Goal: Find specific page/section: Find specific page/section

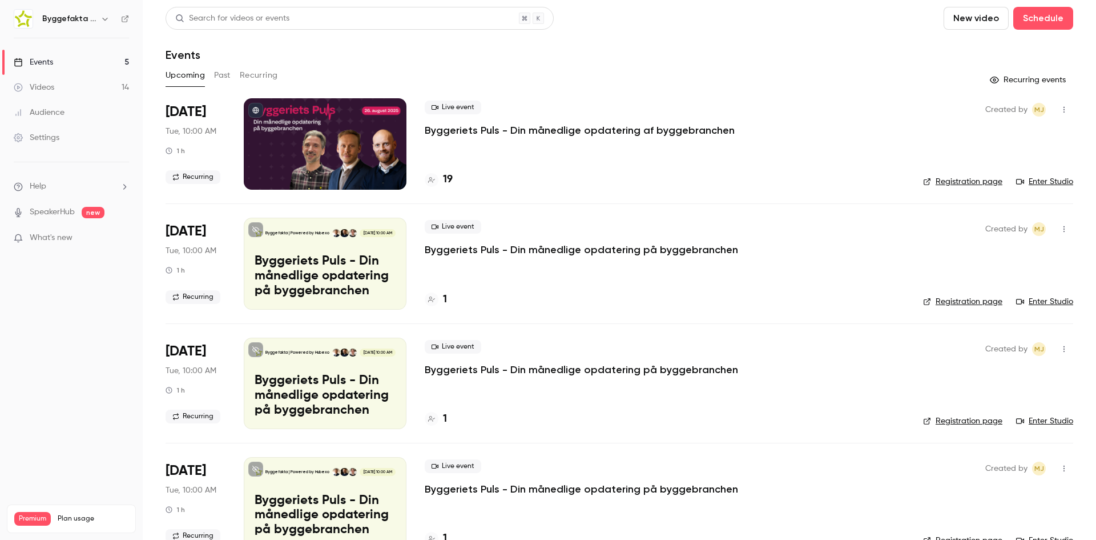
click at [92, 9] on div "Byggefakta | Powered by Hubexo" at bounding box center [71, 18] width 115 height 19
click at [93, 14] on h6 "Byggefakta | Powered by Hubexo" at bounding box center [69, 18] width 54 height 11
click at [102, 17] on icon "button" at bounding box center [105, 18] width 9 height 9
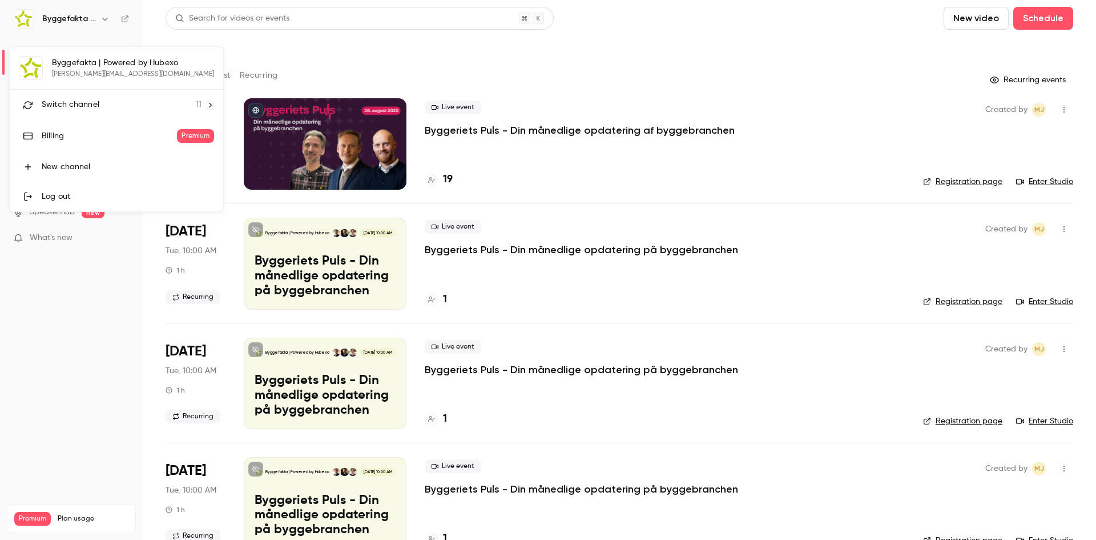
click at [206, 106] on icon at bounding box center [210, 105] width 8 height 8
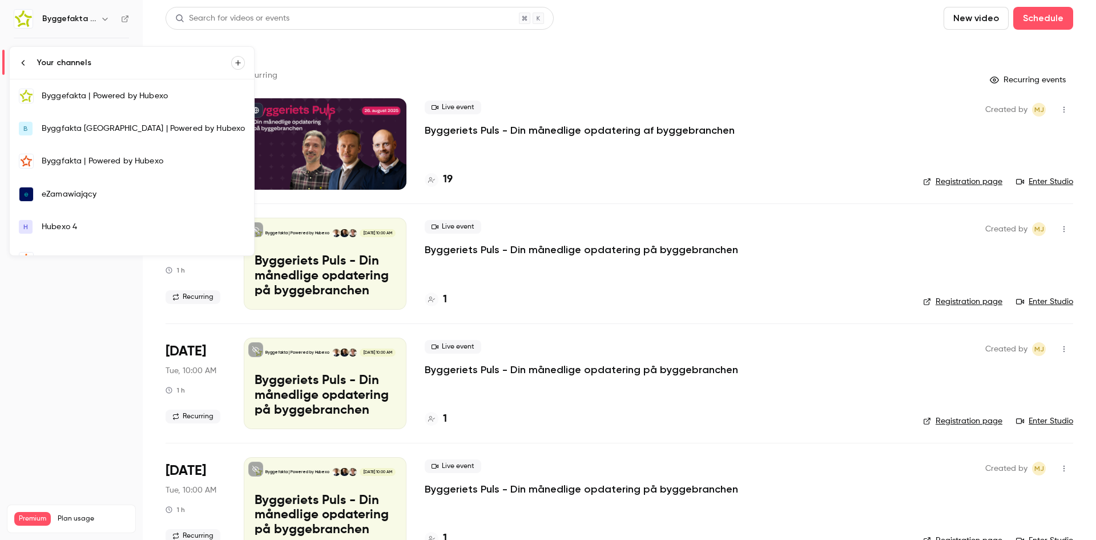
click at [134, 159] on div "Byggfakta | Powered by Hubexo" at bounding box center [143, 160] width 203 height 11
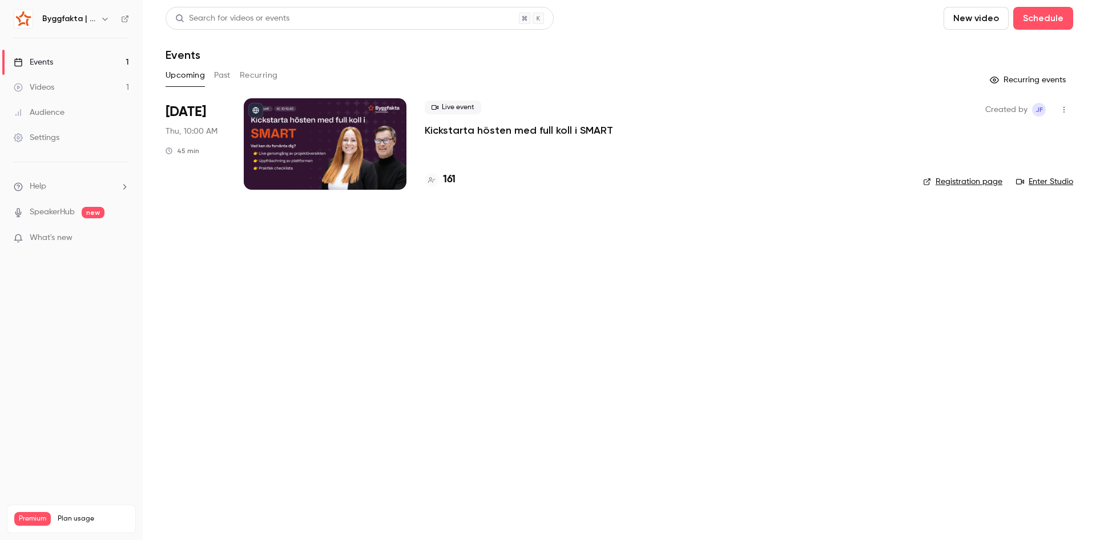
click at [446, 182] on h4 "161" at bounding box center [449, 179] width 13 height 15
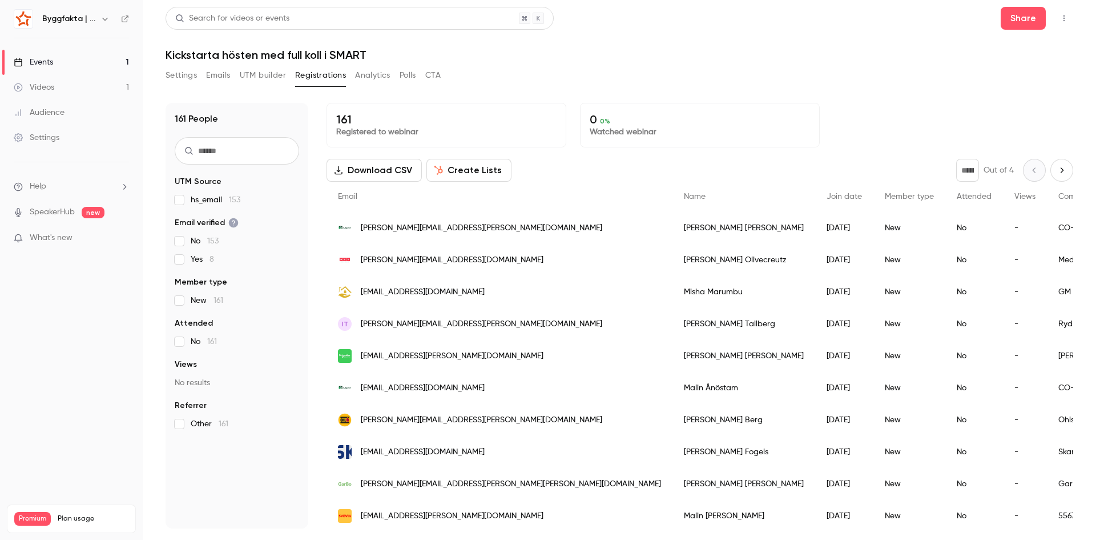
drag, startPoint x: 907, startPoint y: 113, endPoint x: 920, endPoint y: 104, distance: 15.2
click at [730, 113] on div "161 Registered to webinar 0 0 % Watched webinar" at bounding box center [700, 125] width 747 height 45
click at [730, 11] on button "button" at bounding box center [1064, 18] width 18 height 18
click at [730, 74] on div "Enter Studio" at bounding box center [1020, 76] width 90 height 11
